Goal: Information Seeking & Learning: Learn about a topic

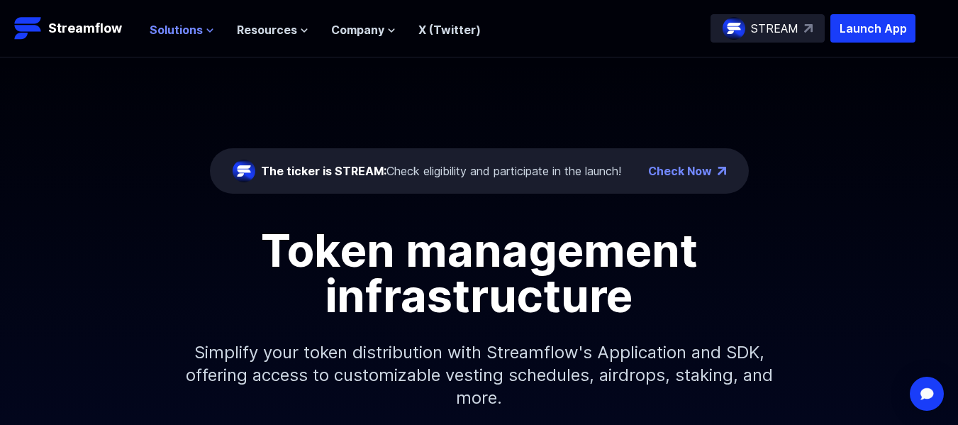
click at [195, 35] on span "Solutions" at bounding box center [176, 29] width 53 height 17
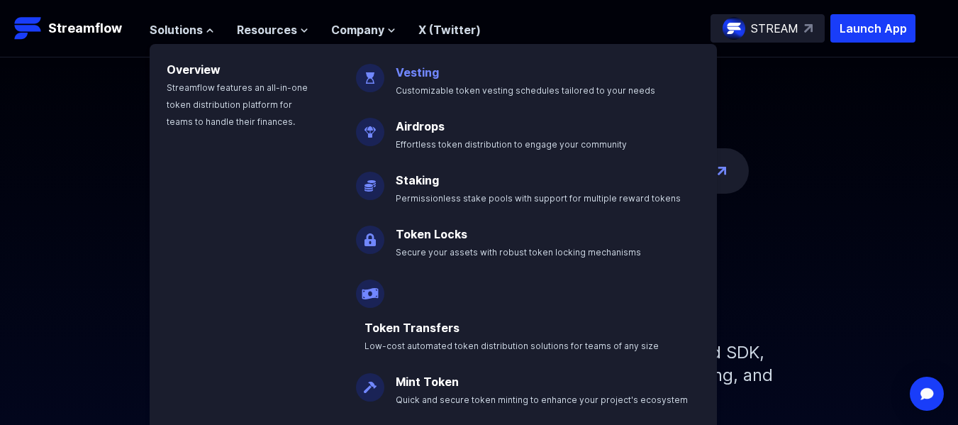
click at [425, 72] on link "Vesting" at bounding box center [417, 72] width 43 height 14
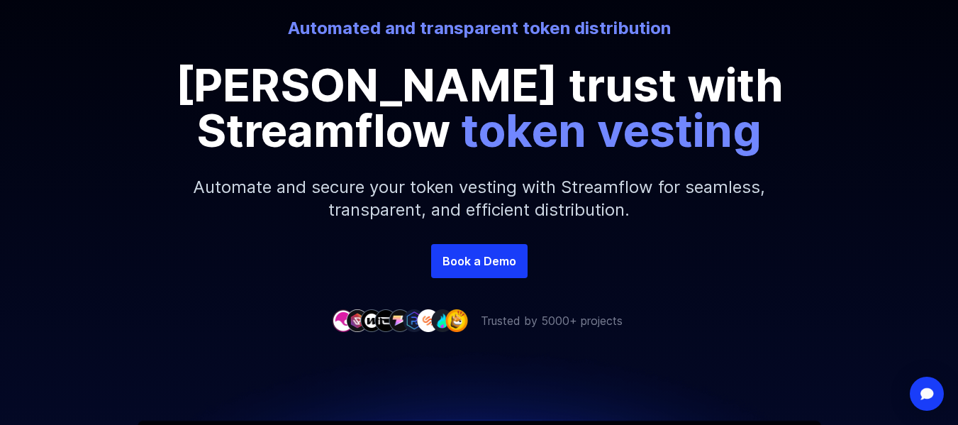
scroll to position [142, 0]
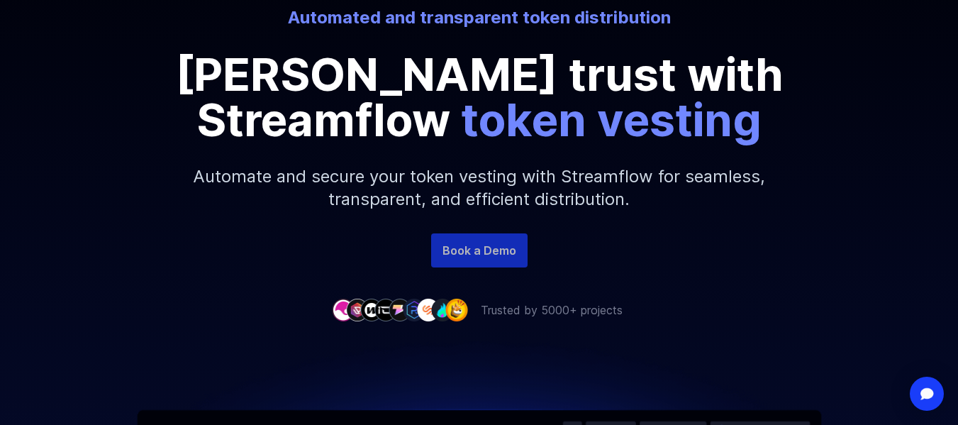
click at [506, 254] on link "Book a Demo" at bounding box center [479, 250] width 96 height 34
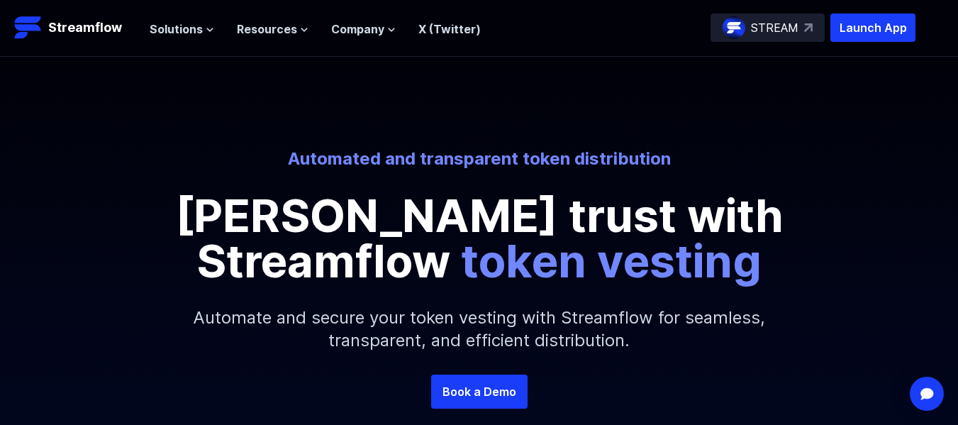
scroll to position [0, 0]
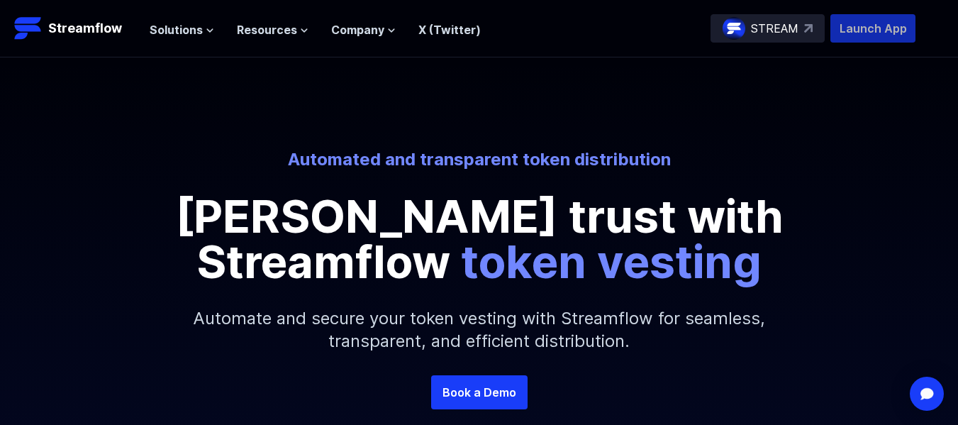
click at [847, 31] on p "Launch App" at bounding box center [872, 28] width 85 height 28
